Goal: Task Accomplishment & Management: Manage account settings

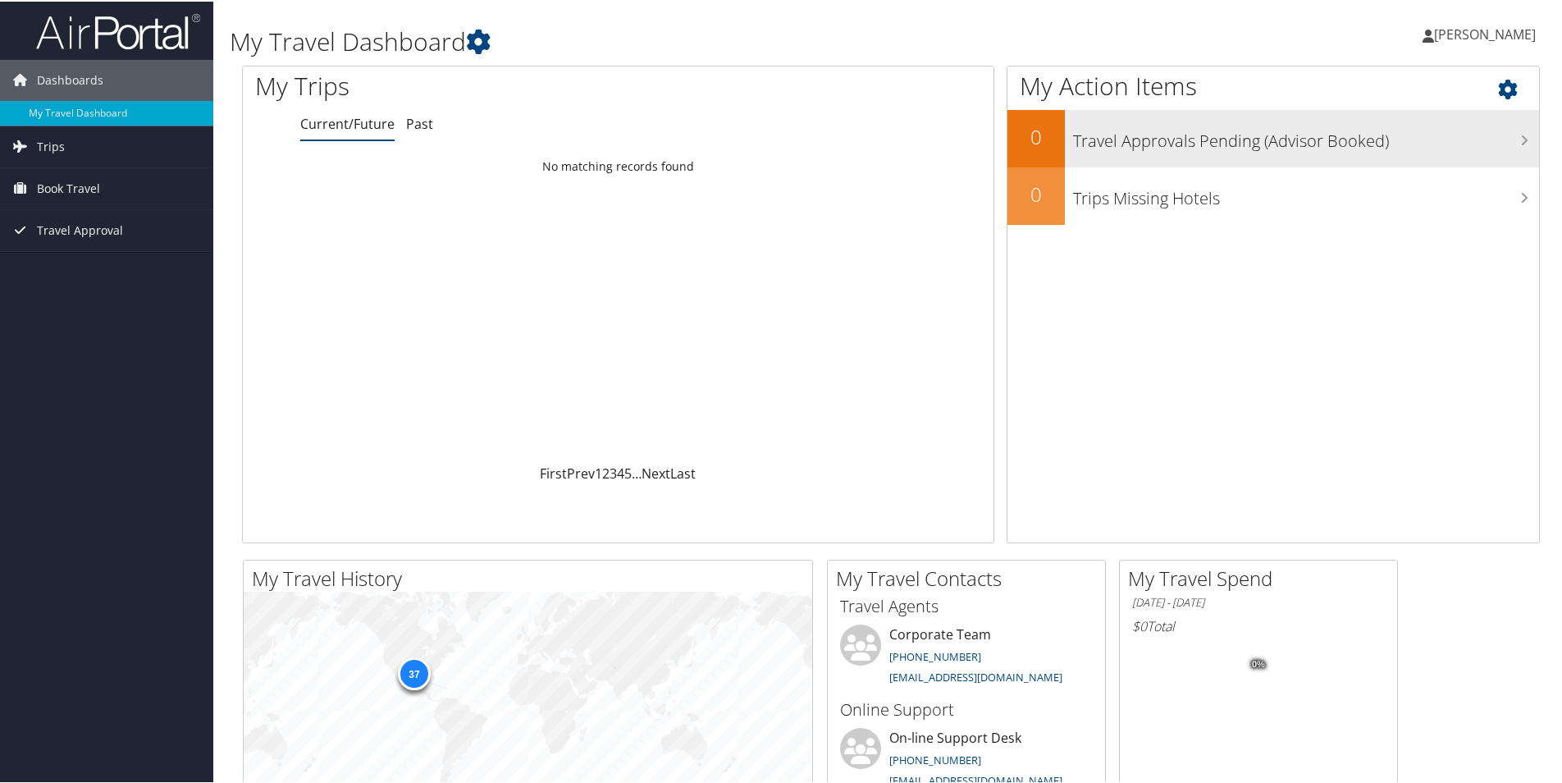
click at [1198, 140] on h3 "Travel Approvals Pending (Advisor Booked)" at bounding box center [1306, 135] width 466 height 31
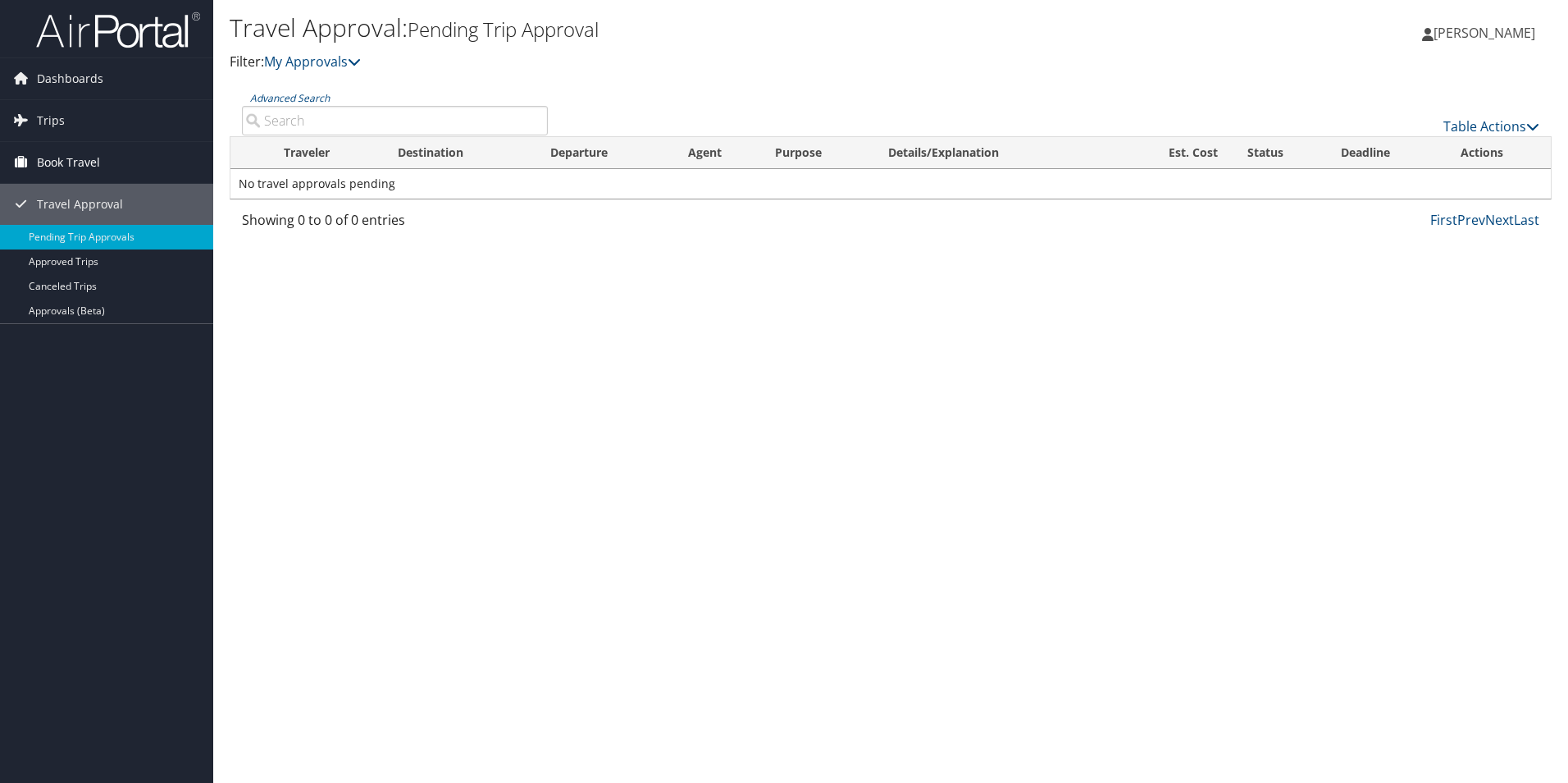
click at [97, 158] on span "Book Travel" at bounding box center [68, 162] width 63 height 41
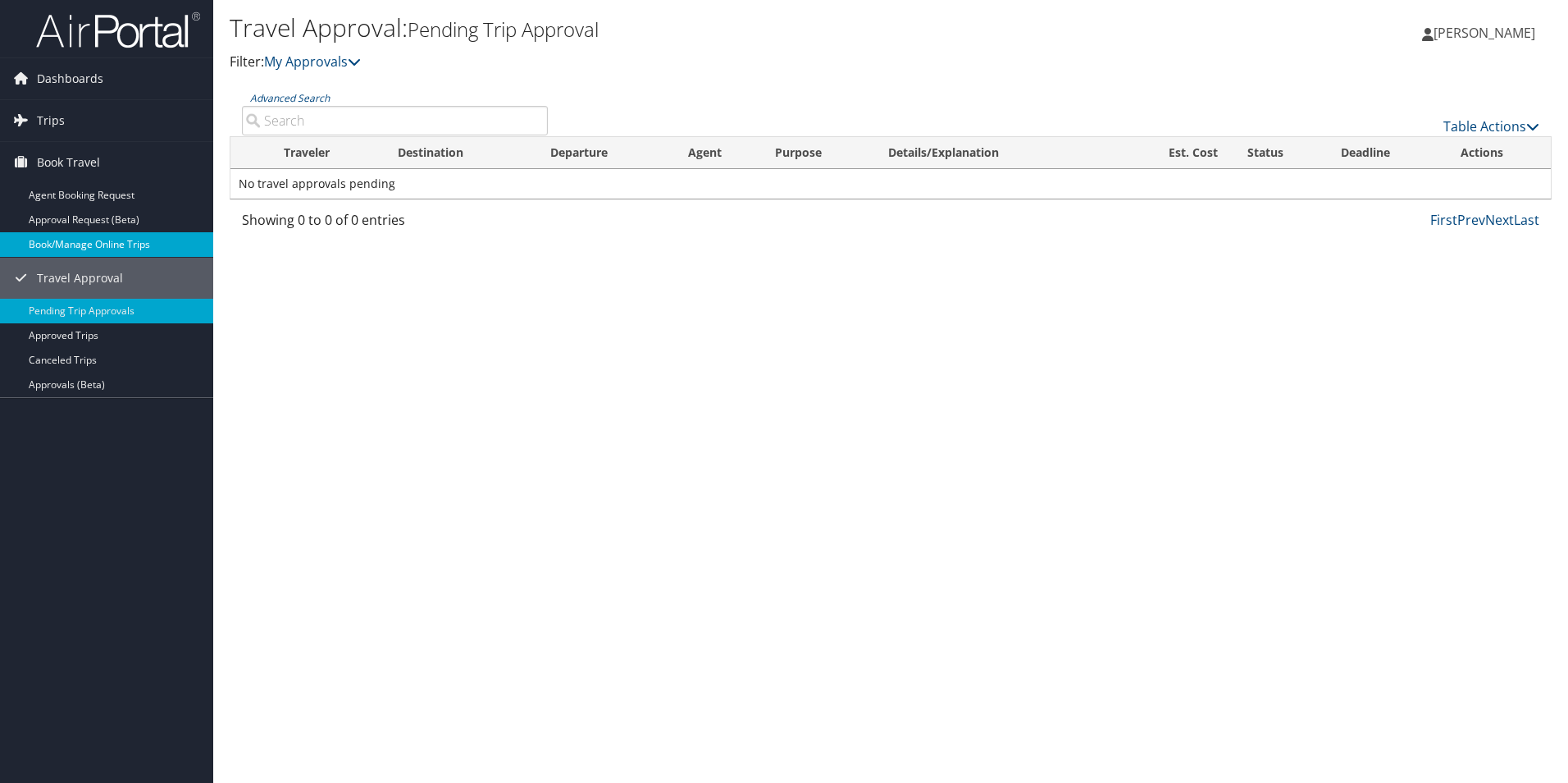
click at [74, 241] on link "Book/Manage Online Trips" at bounding box center [106, 244] width 213 height 25
